Goal: Task Accomplishment & Management: Complete application form

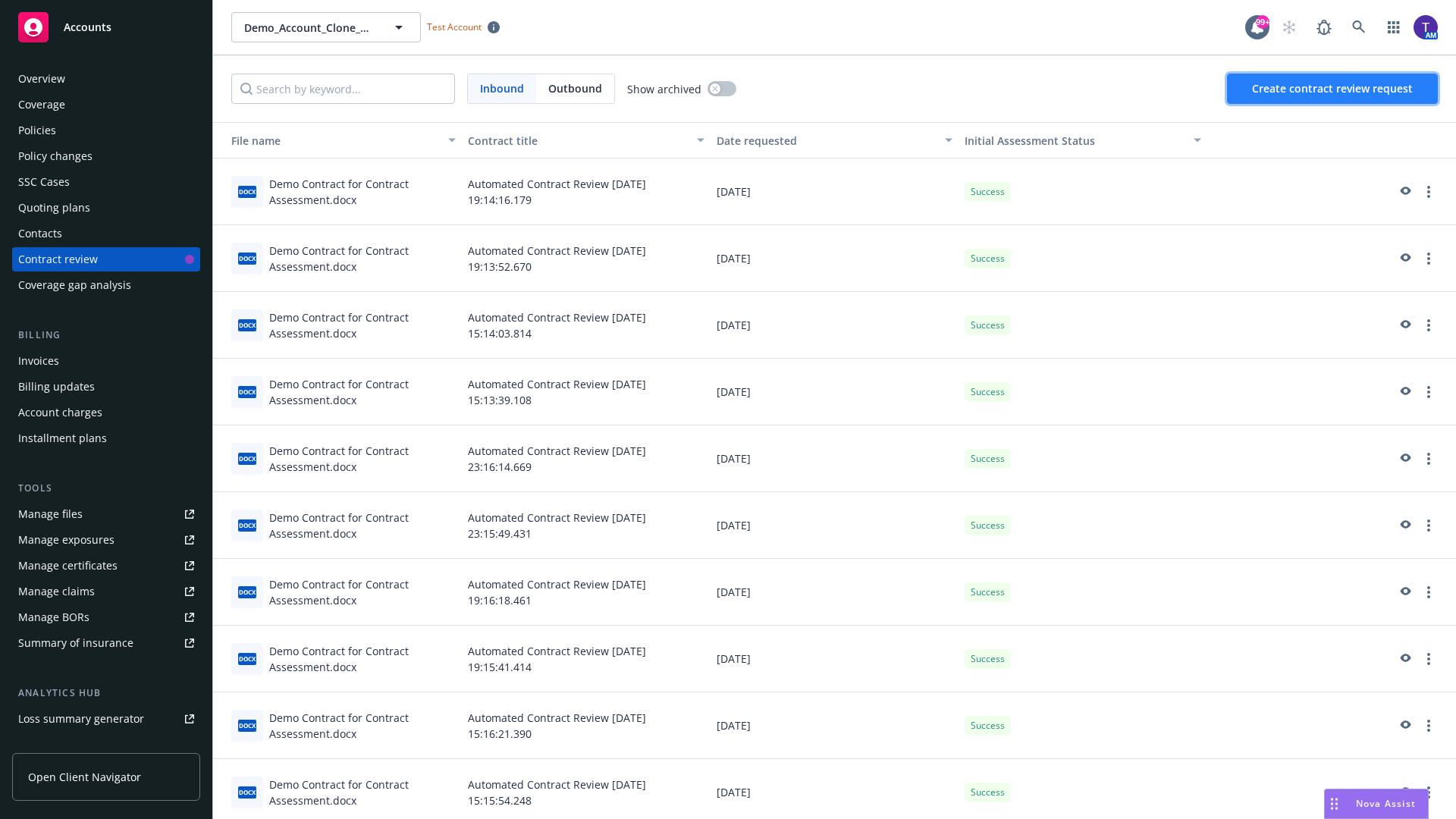
click at [1333, 89] on span "Create contract review request" at bounding box center [1332, 88] width 161 height 14
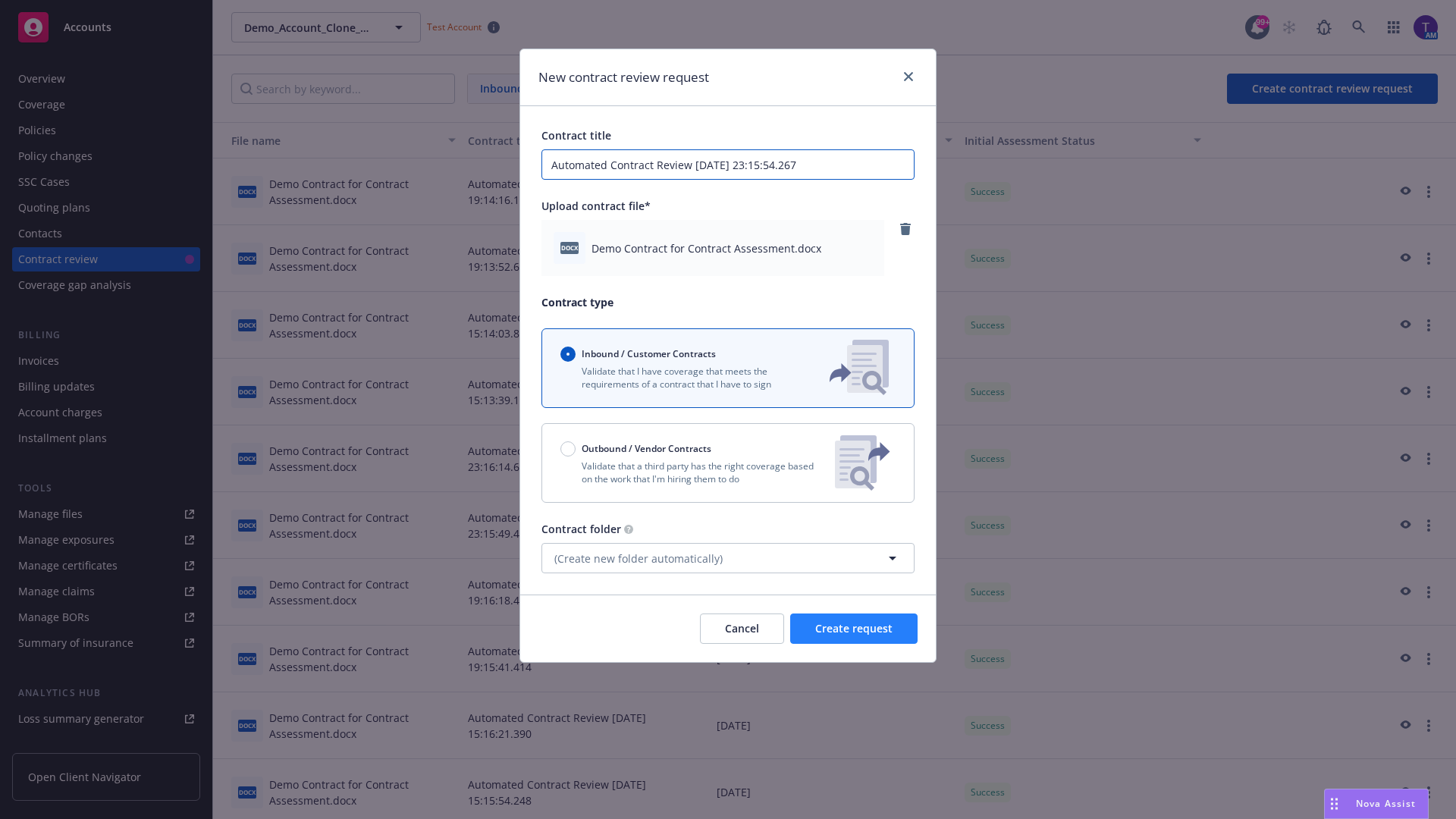
type input "Automated Contract Review 08-26-2025 23:15:54.267"
click at [854, 628] on span "Create request" at bounding box center [854, 628] width 77 height 14
